Goal: Transaction & Acquisition: Download file/media

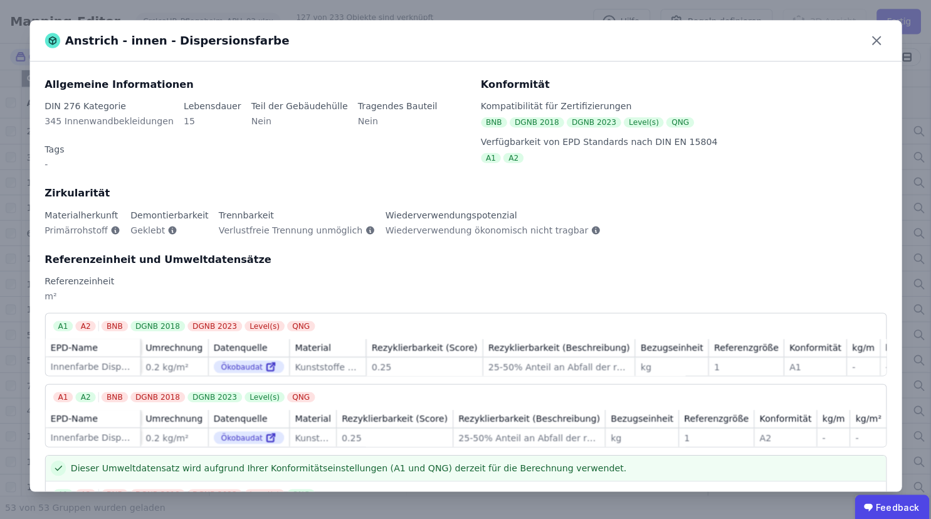
scroll to position [113, 0]
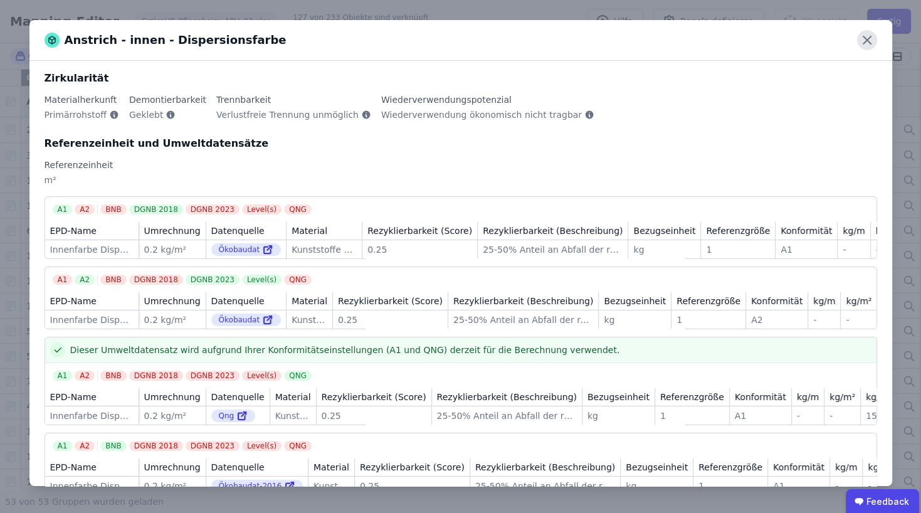
click at [863, 39] on icon at bounding box center [867, 40] width 20 height 20
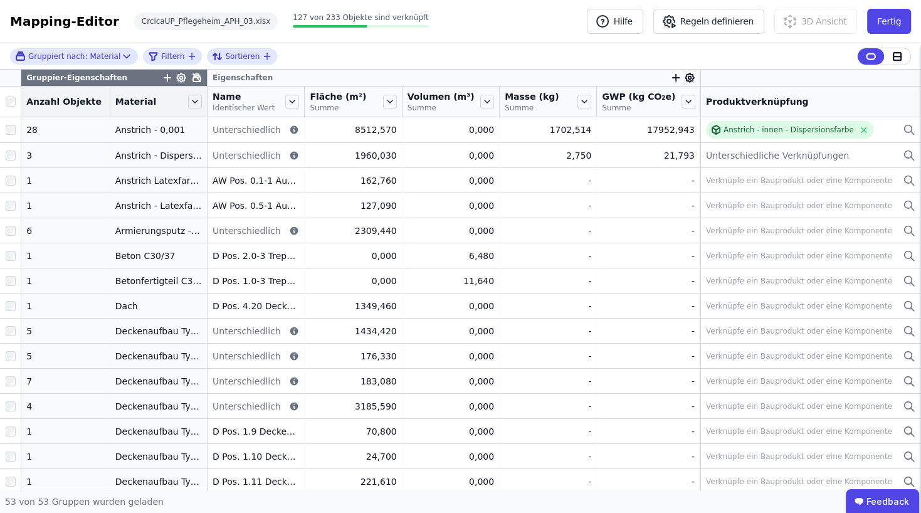
click at [493, 21] on div "Mapping-Editor Hilfe Regeln definieren 3D Ansicht Fertig CrclcaUP_Pflegeheim_AP…" at bounding box center [460, 21] width 921 height 43
click at [901, 25] on button "Fertig" at bounding box center [889, 21] width 44 height 25
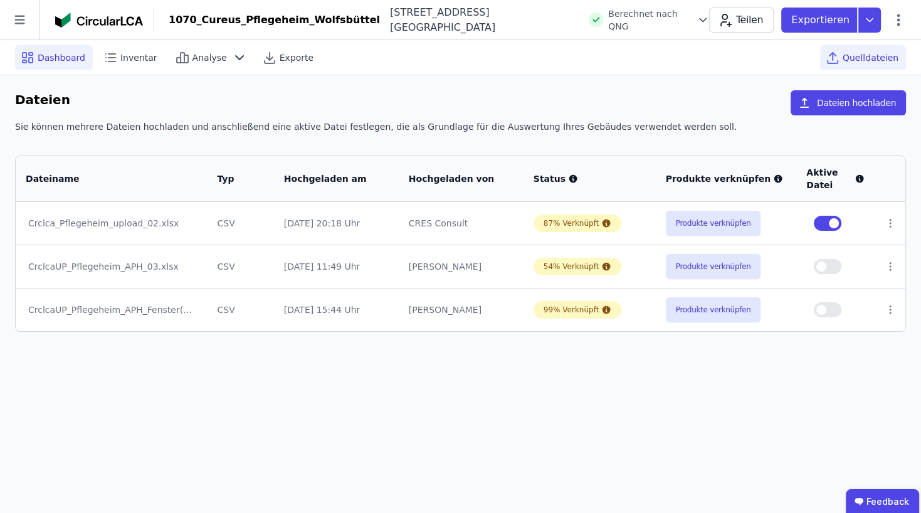
click at [50, 61] on span "Dashboard" at bounding box center [62, 57] width 48 height 13
select select "*"
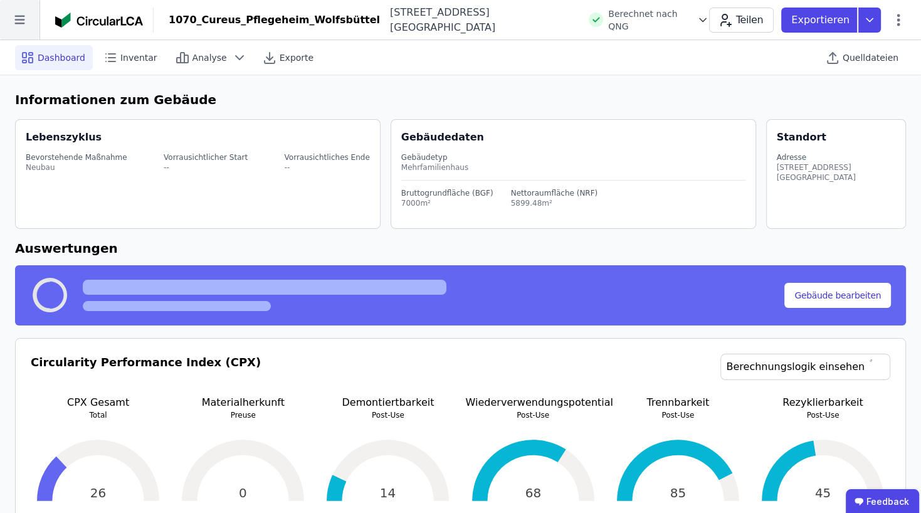
click at [25, 23] on icon at bounding box center [20, 20] width 40 height 40
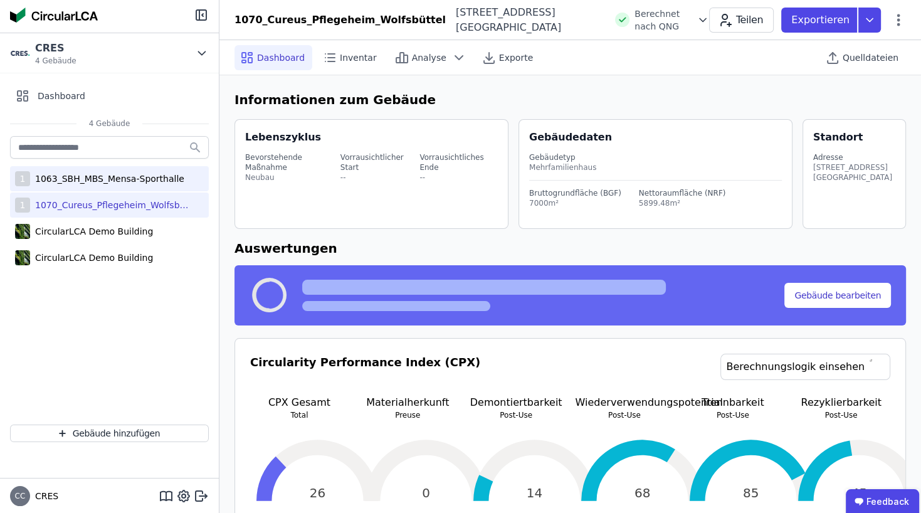
click at [58, 177] on div "1063_SBH_MBS_Mensa-Sporthalle" at bounding box center [107, 178] width 154 height 13
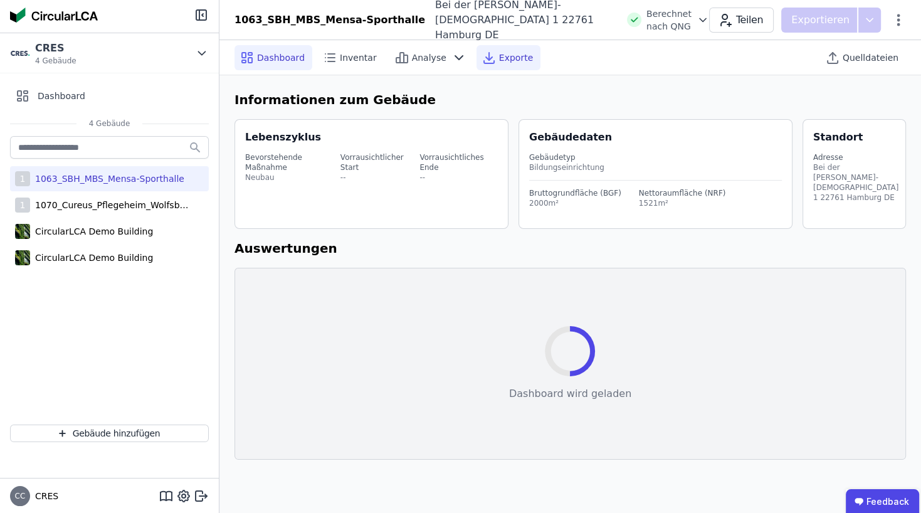
click at [499, 57] on span "Exporte" at bounding box center [516, 57] width 34 height 13
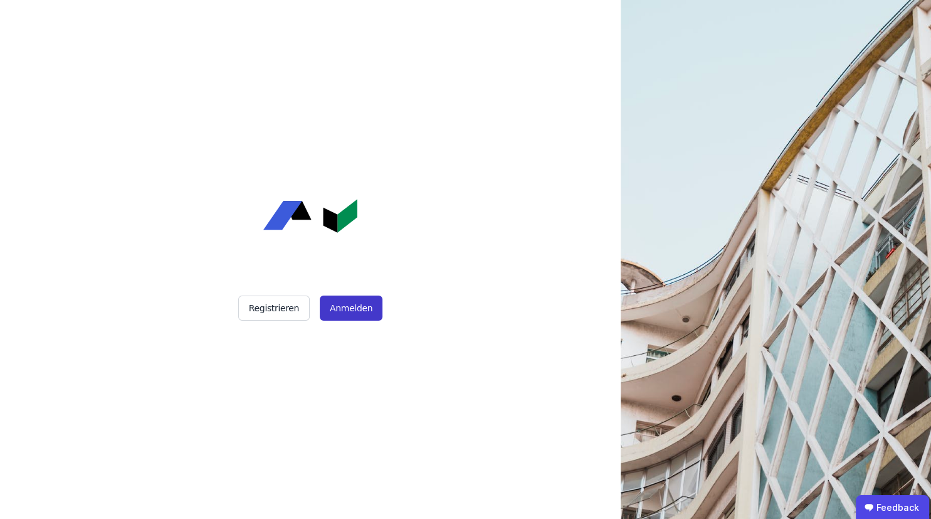
click at [354, 304] on button "Anmelden" at bounding box center [351, 307] width 63 height 25
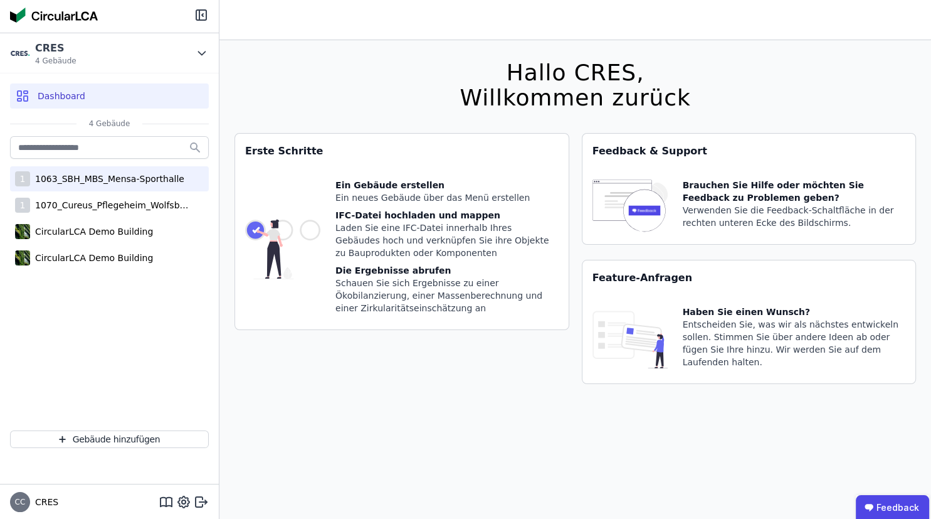
click at [114, 184] on div "1063_SBH_MBS_Mensa-Sporthalle" at bounding box center [107, 178] width 154 height 13
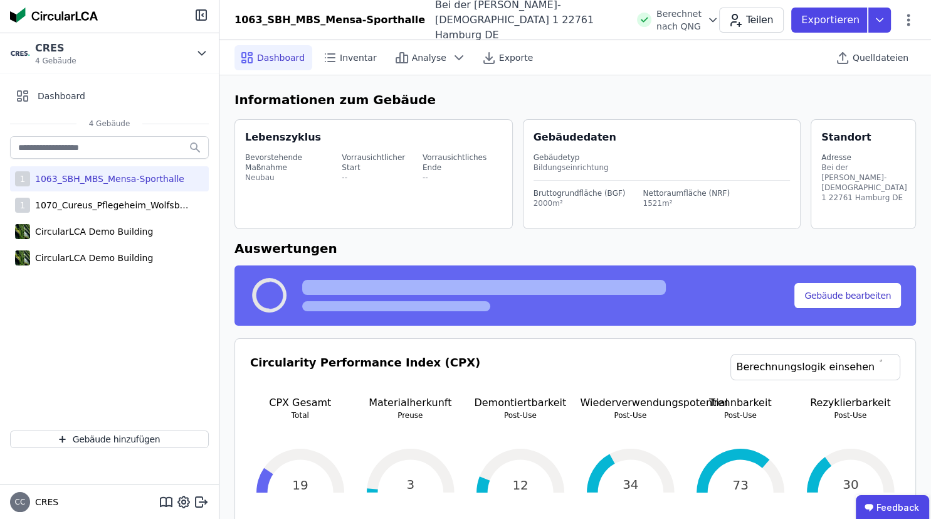
select select "*"
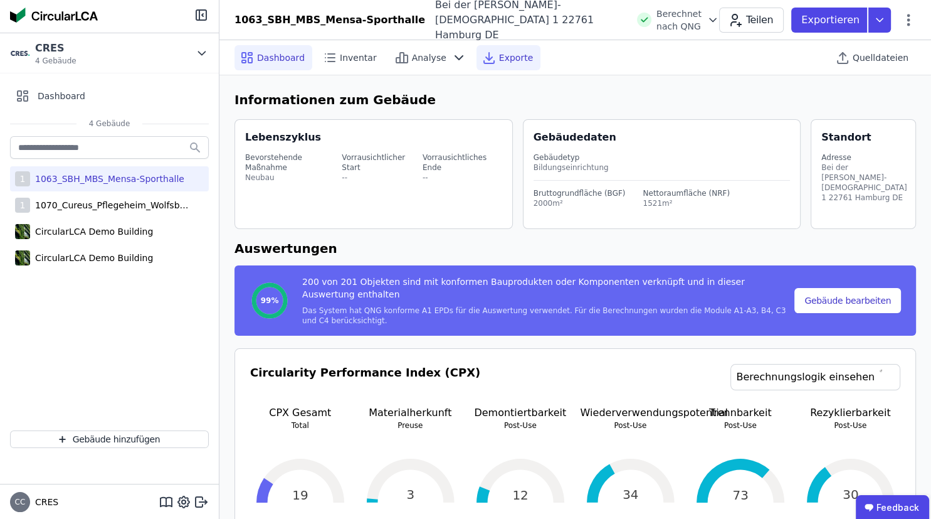
click at [509, 58] on span "Exporte" at bounding box center [516, 57] width 34 height 13
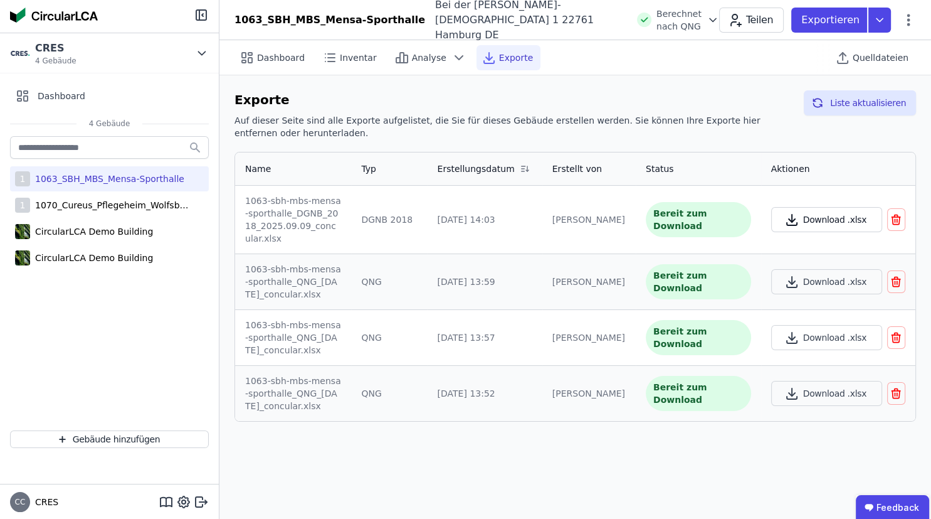
click at [824, 207] on button "Download .xlsx" at bounding box center [826, 219] width 111 height 25
click at [829, 272] on button "Download .xlsx" at bounding box center [826, 281] width 111 height 25
